Goal: Book appointment/travel/reservation

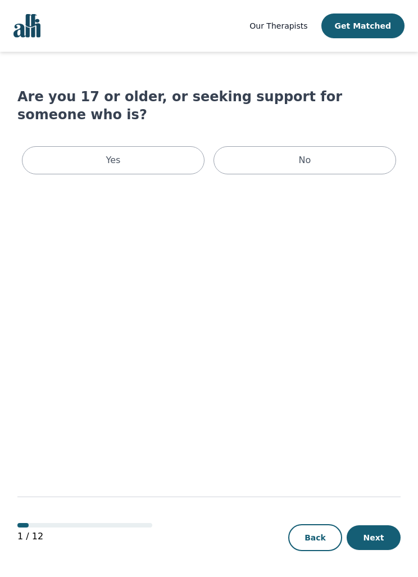
click at [163, 149] on div "Yes" at bounding box center [113, 160] width 183 height 28
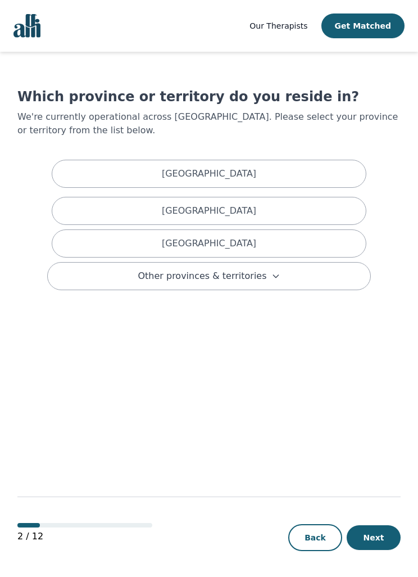
click at [252, 247] on div "[GEOGRAPHIC_DATA]" at bounding box center [209, 243] width 315 height 28
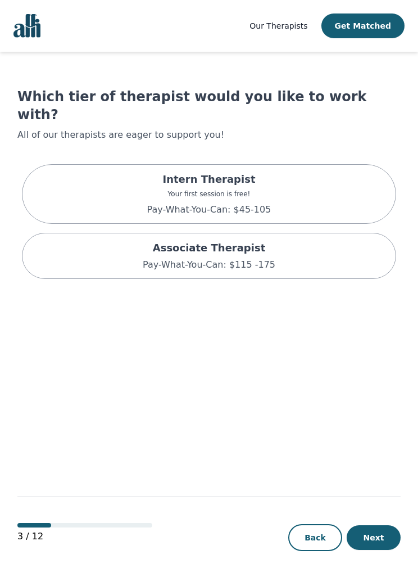
click at [269, 167] on div "Intern Therapist Your first session is free! Pay-What-You-Can: $45-105" at bounding box center [209, 194] width 374 height 60
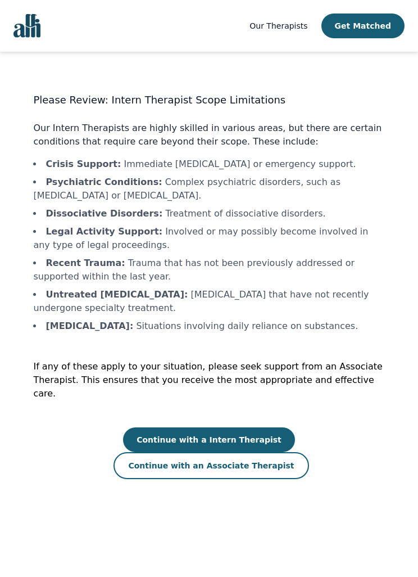
click at [261, 452] on button "Continue with an Associate Therapist" at bounding box center [211, 465] width 195 height 27
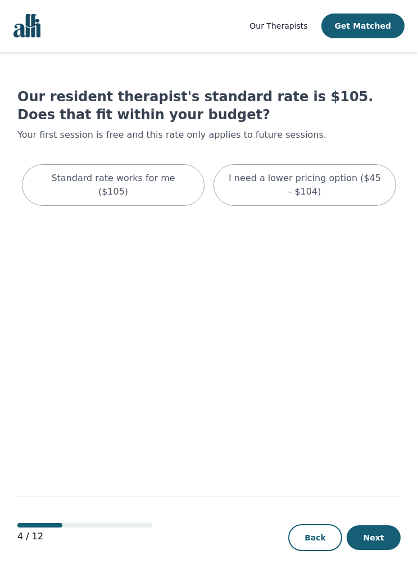
click at [356, 201] on div "I need a lower pricing option ($45 - $104)" at bounding box center [305, 185] width 183 height 42
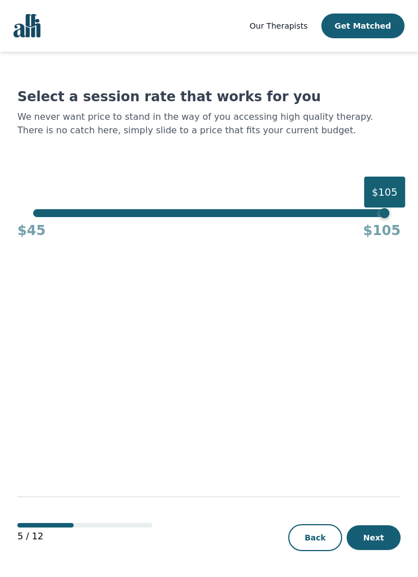
click at [370, 550] on button "Next" at bounding box center [374, 537] width 54 height 25
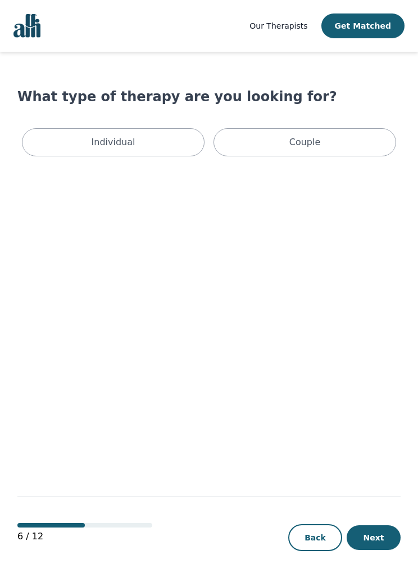
click at [176, 149] on div "Individual" at bounding box center [113, 142] width 183 height 28
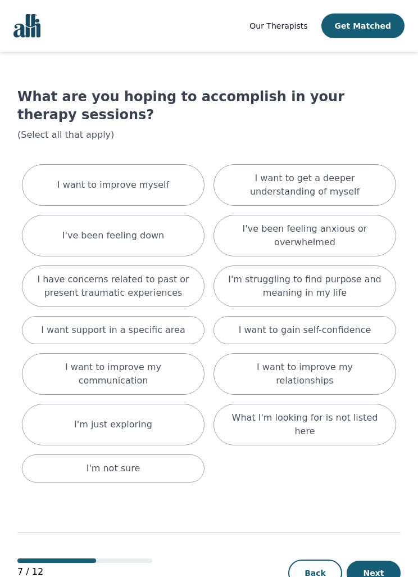
click at [319, 215] on div "I've been feeling anxious or overwhelmed" at bounding box center [305, 236] width 183 height 42
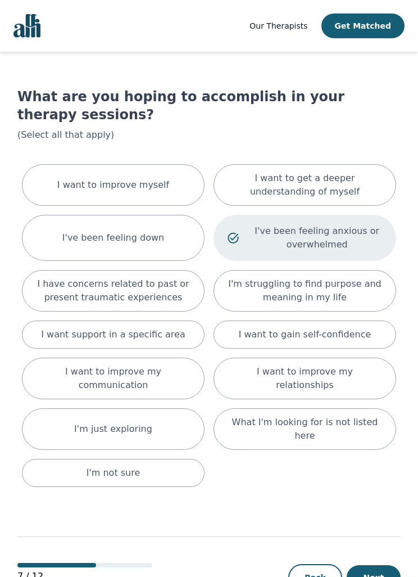
click at [176, 288] on div "I have concerns related to past or present traumatic experiences" at bounding box center [113, 291] width 183 height 42
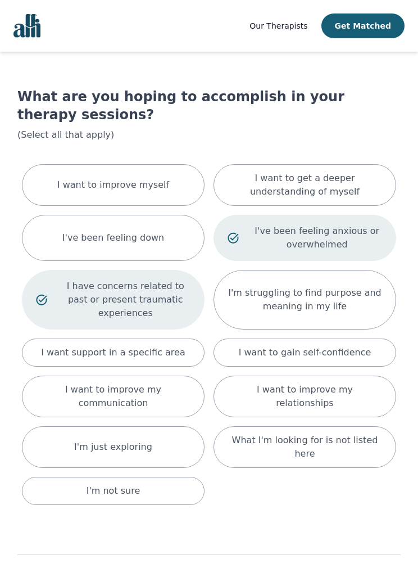
click at [161, 183] on div "I want to improve myself" at bounding box center [113, 185] width 183 height 42
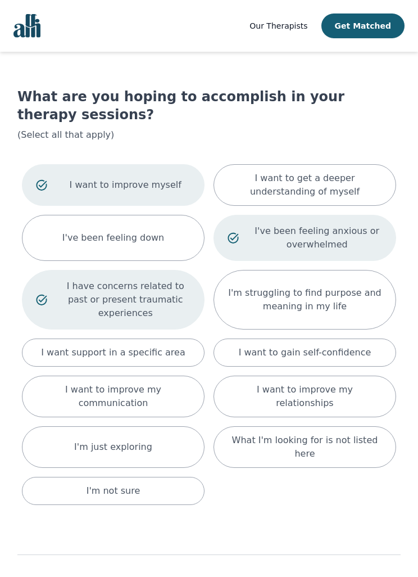
click at [341, 291] on p "I'm struggling to find purpose and meaning in my life" at bounding box center [305, 299] width 155 height 27
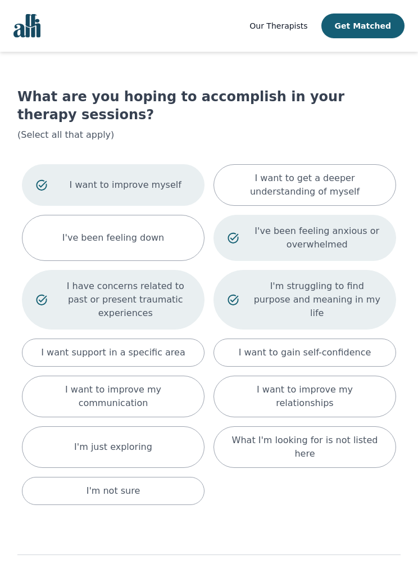
click at [358, 346] on p "I want to gain self-confidence" at bounding box center [305, 352] width 133 height 13
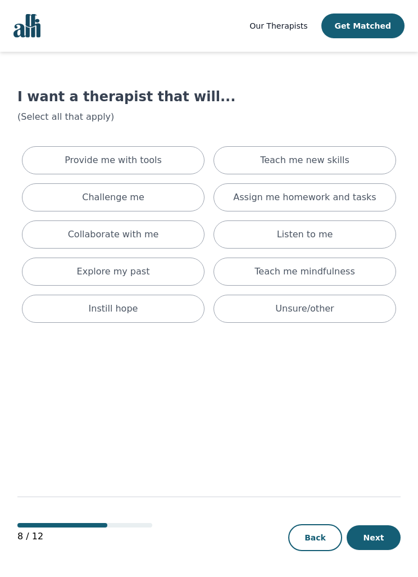
click at [364, 155] on div "Teach me new skills" at bounding box center [305, 160] width 183 height 28
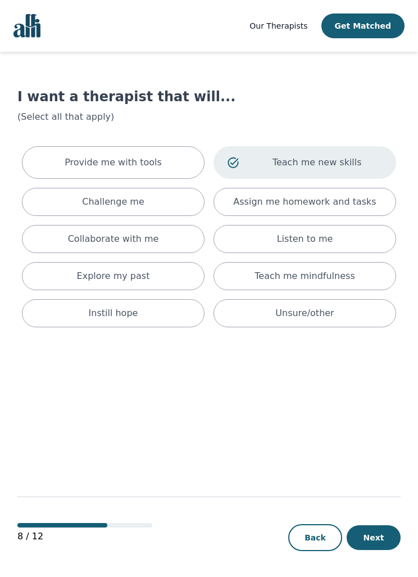
click at [307, 274] on p "Teach me mindfulness" at bounding box center [305, 275] width 100 height 13
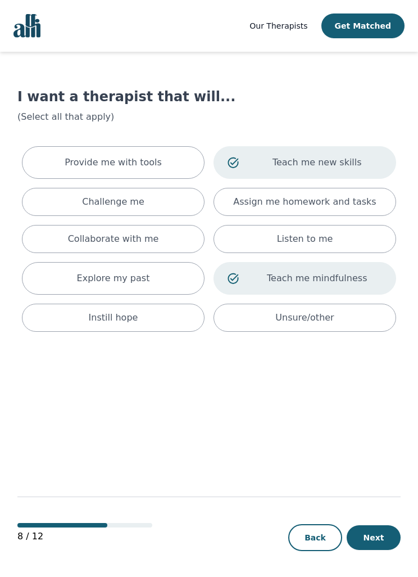
click at [170, 286] on div "Explore my past" at bounding box center [113, 278] width 183 height 33
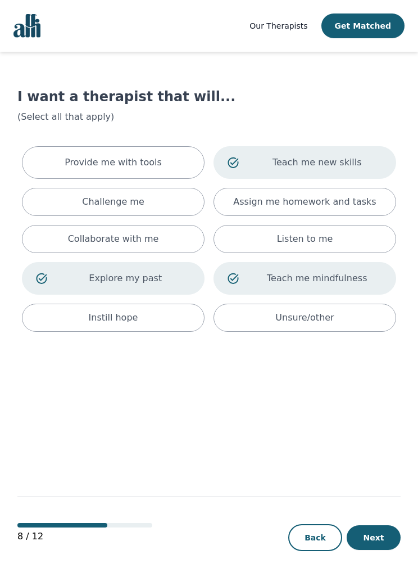
click at [183, 201] on div "Challenge me" at bounding box center [113, 202] width 183 height 28
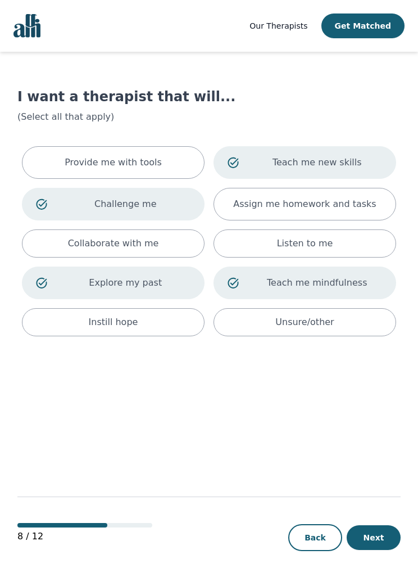
click at [181, 161] on div "Provide me with tools" at bounding box center [113, 162] width 183 height 33
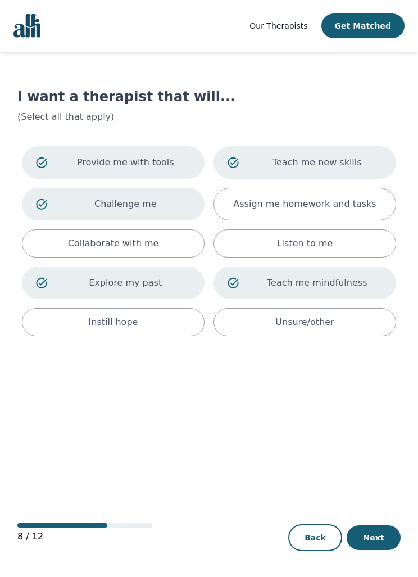
click at [179, 246] on div "Collaborate with me" at bounding box center [113, 243] width 183 height 28
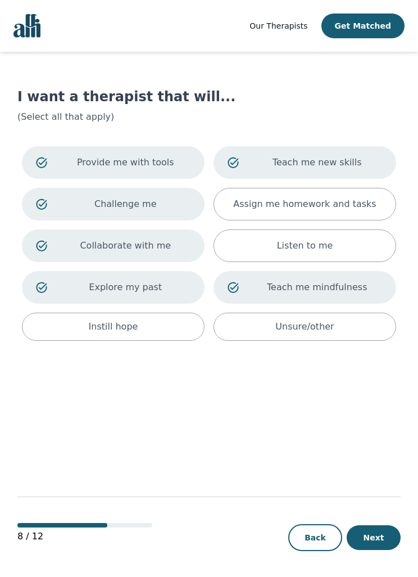
click at [177, 323] on div "Instill hope" at bounding box center [113, 326] width 183 height 28
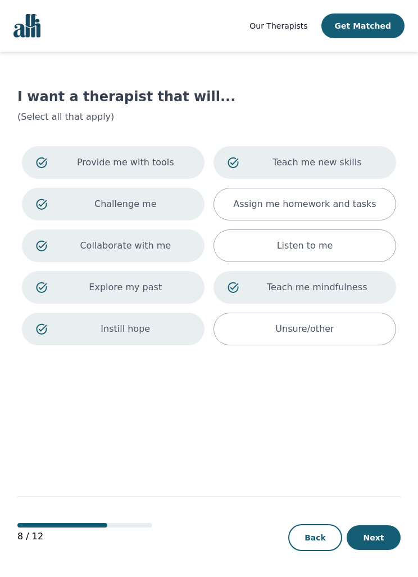
click at [371, 550] on button "Next" at bounding box center [374, 537] width 54 height 25
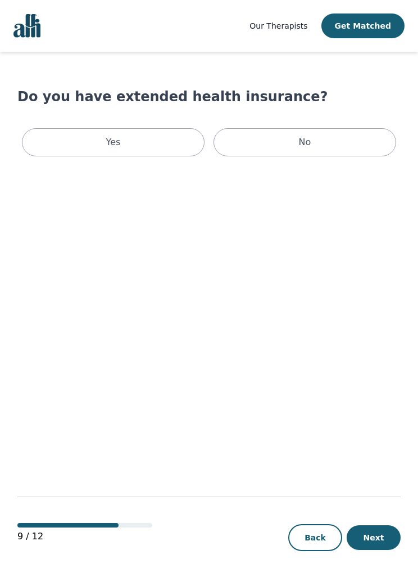
click at [303, 139] on p "No" at bounding box center [305, 141] width 12 height 13
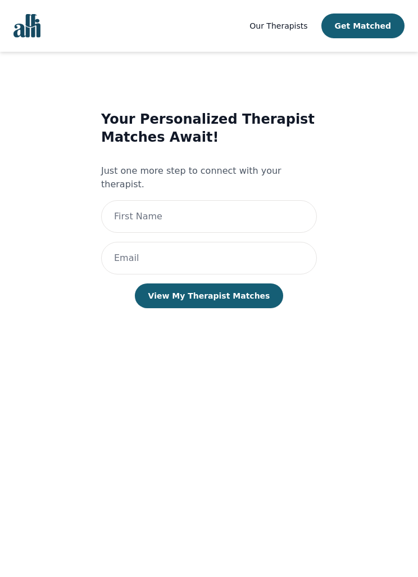
click at [174, 138] on h3 "Your Personalized Therapist Matches Await!" at bounding box center [209, 128] width 216 height 36
click at [251, 283] on button "View My Therapist Matches" at bounding box center [209, 295] width 149 height 25
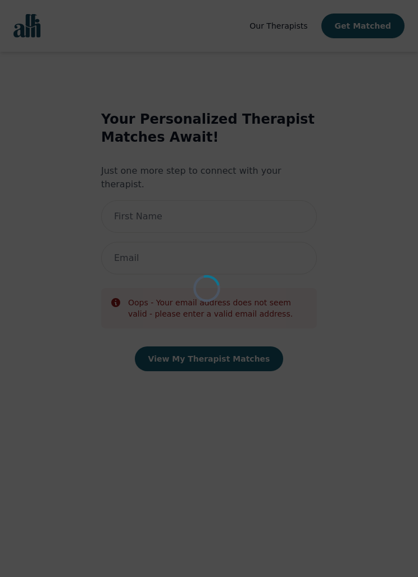
click at [235, 351] on div "Loading..." at bounding box center [209, 288] width 418 height 577
click at [241, 349] on div "Loading..." at bounding box center [209, 288] width 418 height 577
